Goal: Task Accomplishment & Management: Complete application form

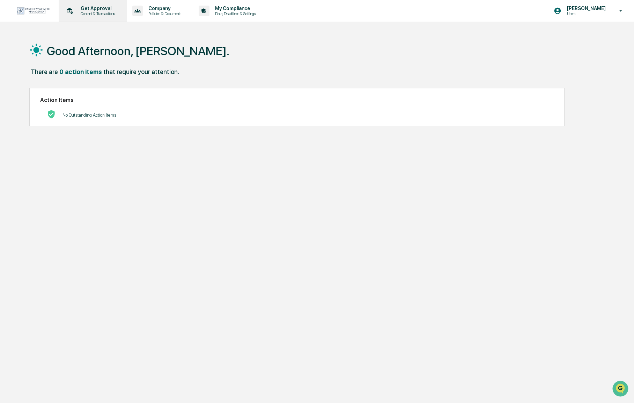
click at [113, 12] on p "Content & Transactions" at bounding box center [96, 13] width 43 height 5
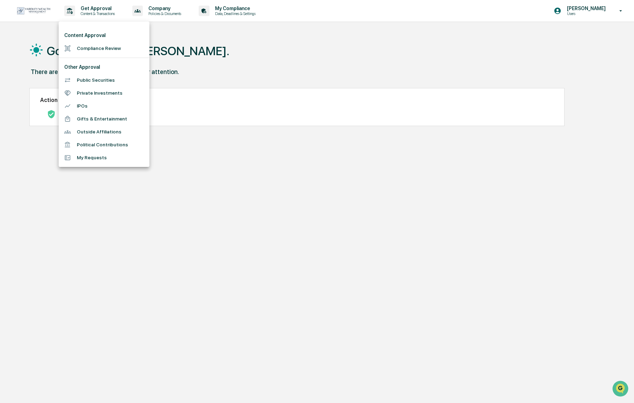
click at [101, 51] on li "Compliance Review" at bounding box center [104, 48] width 91 height 13
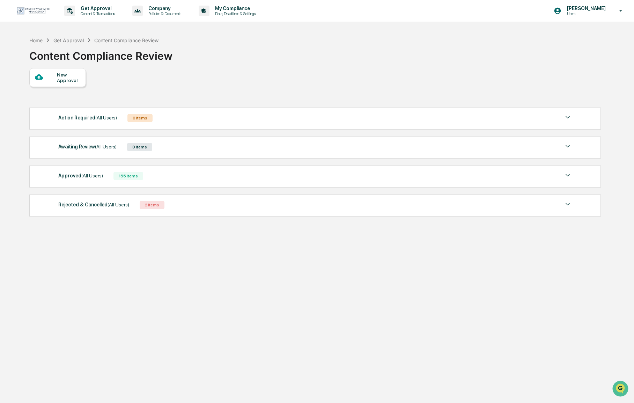
click at [165, 179] on div "Approved (All Users) 155 Items" at bounding box center [314, 176] width 513 height 10
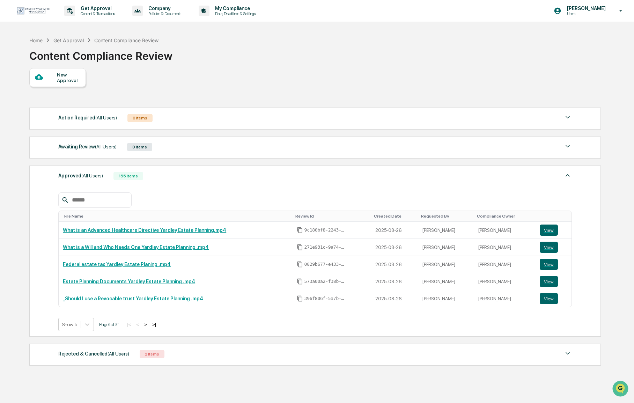
click at [78, 81] on div "New Approval" at bounding box center [68, 77] width 23 height 11
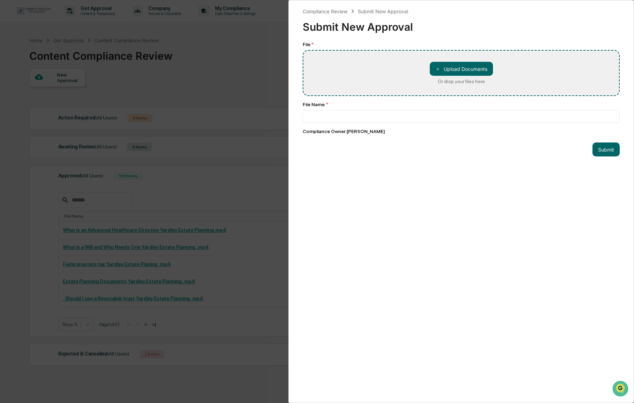
type input "**********"
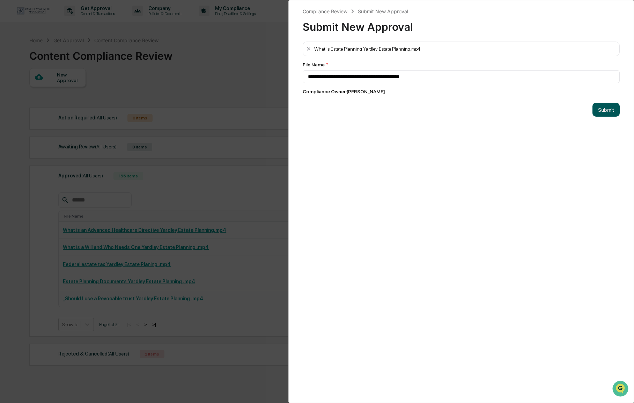
click at [607, 112] on button "Submit" at bounding box center [605, 110] width 27 height 14
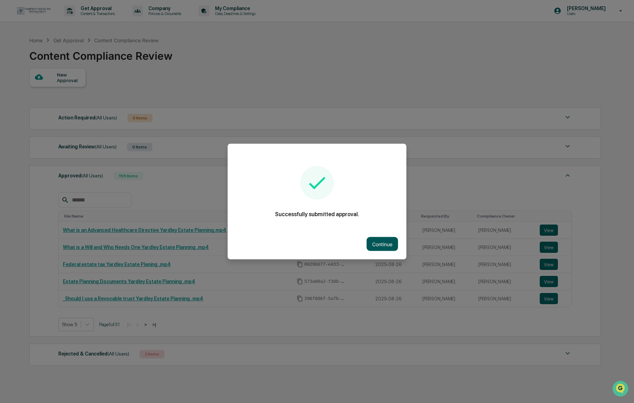
click at [389, 247] on button "Continue" at bounding box center [382, 244] width 31 height 14
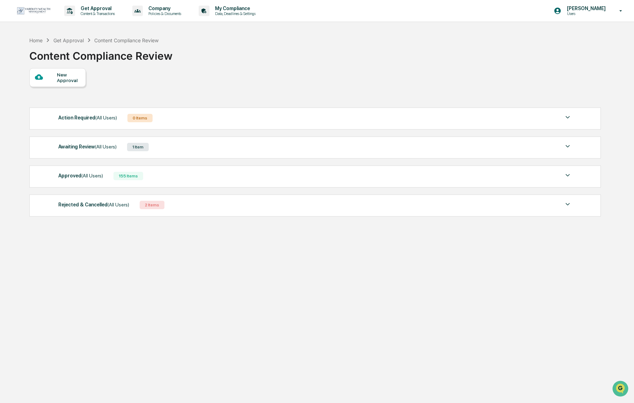
click at [98, 206] on div "Rejected & Cancelled (All Users)" at bounding box center [93, 204] width 71 height 9
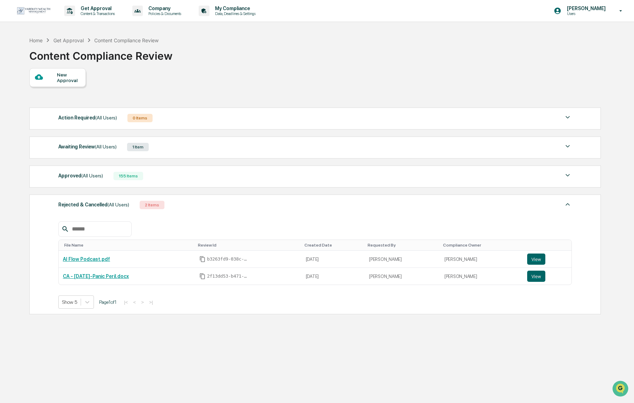
click at [75, 76] on div "New Approval" at bounding box center [68, 77] width 23 height 11
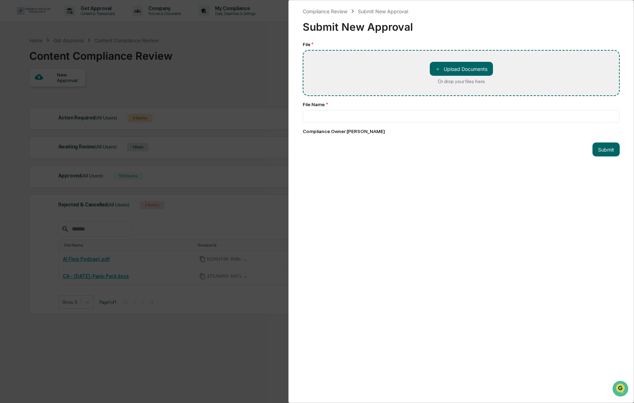
type input "**********"
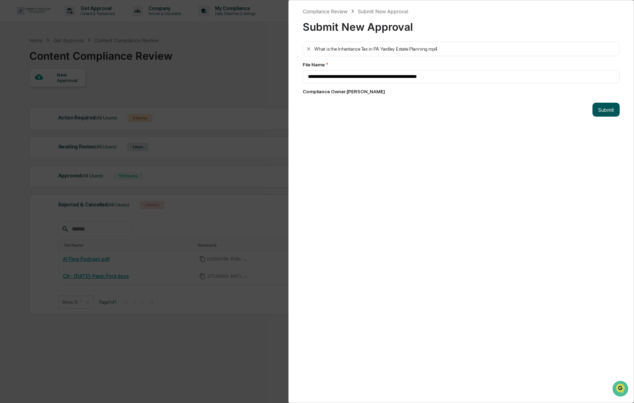
drag, startPoint x: 607, startPoint y: 108, endPoint x: 601, endPoint y: 111, distance: 6.6
click at [607, 108] on button "Submit" at bounding box center [605, 110] width 27 height 14
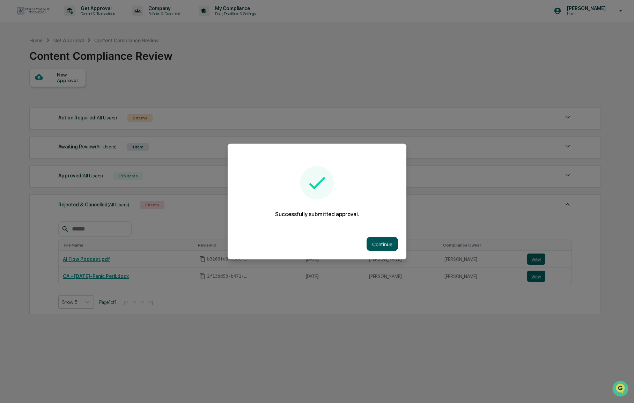
click at [385, 242] on button "Continue" at bounding box center [382, 244] width 31 height 14
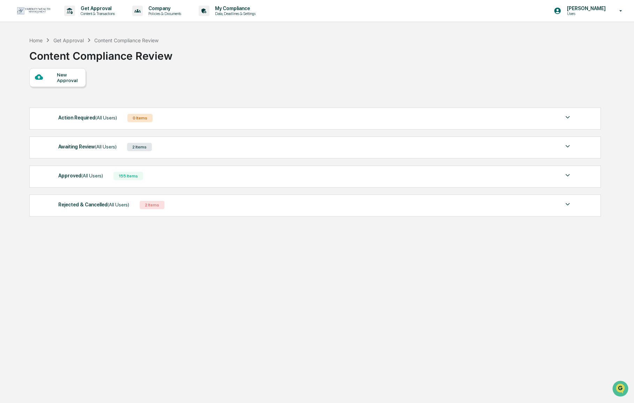
click at [180, 150] on div "Awaiting Review (All Users) 2 Items" at bounding box center [314, 147] width 513 height 10
